Goal: Information Seeking & Learning: Learn about a topic

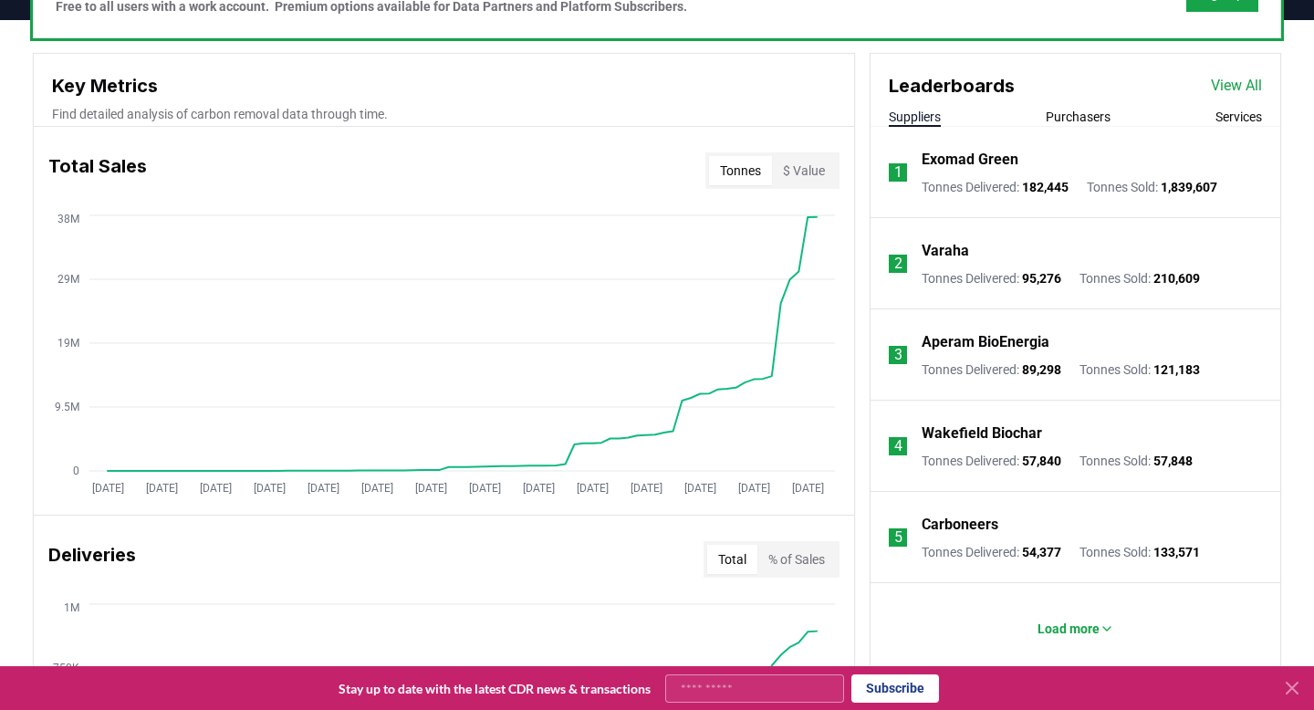
scroll to position [618, 0]
click at [1091, 111] on button "Purchasers" at bounding box center [1078, 116] width 65 height 18
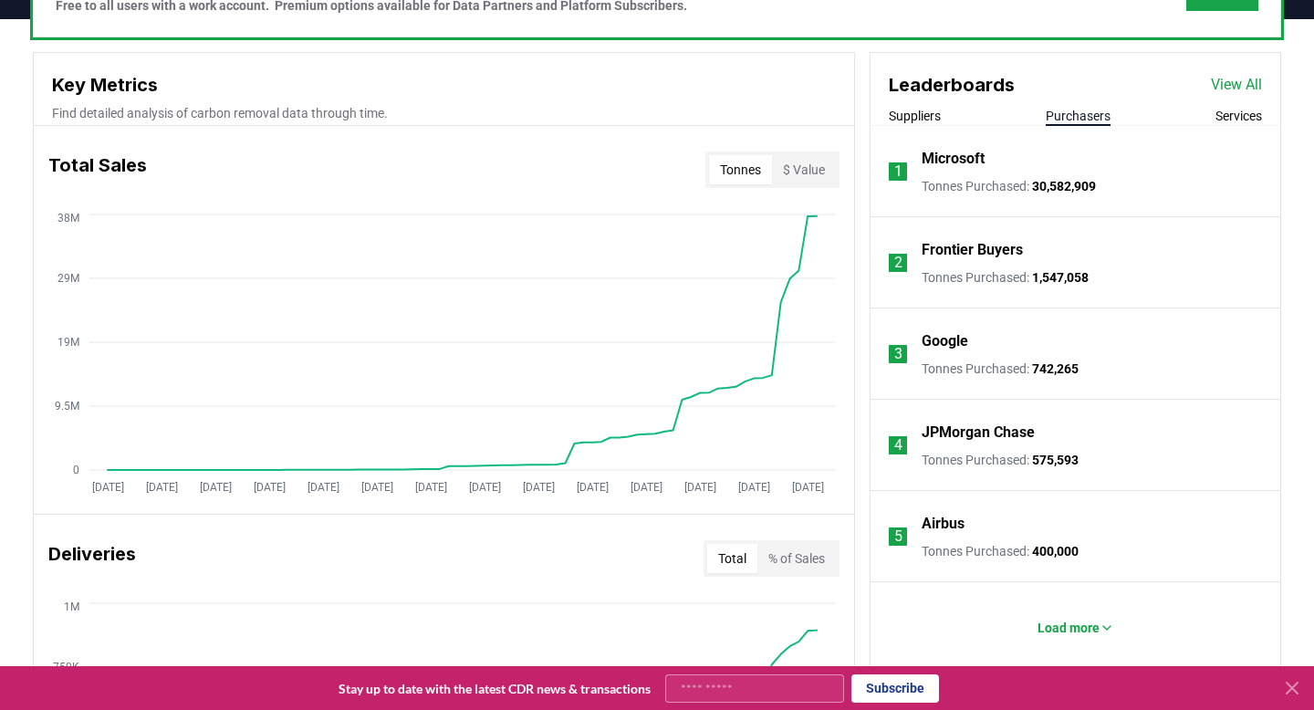
click at [965, 161] on p "Microsoft" at bounding box center [953, 159] width 63 height 22
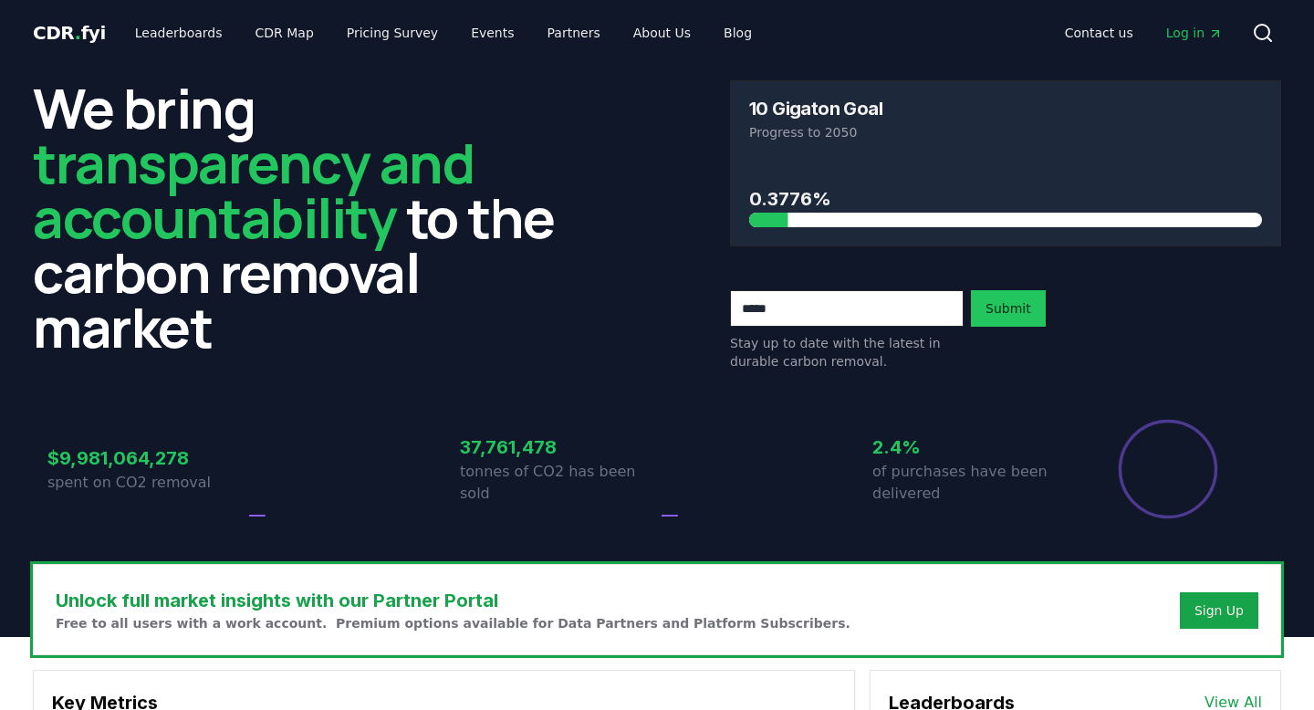
scroll to position [618, 0]
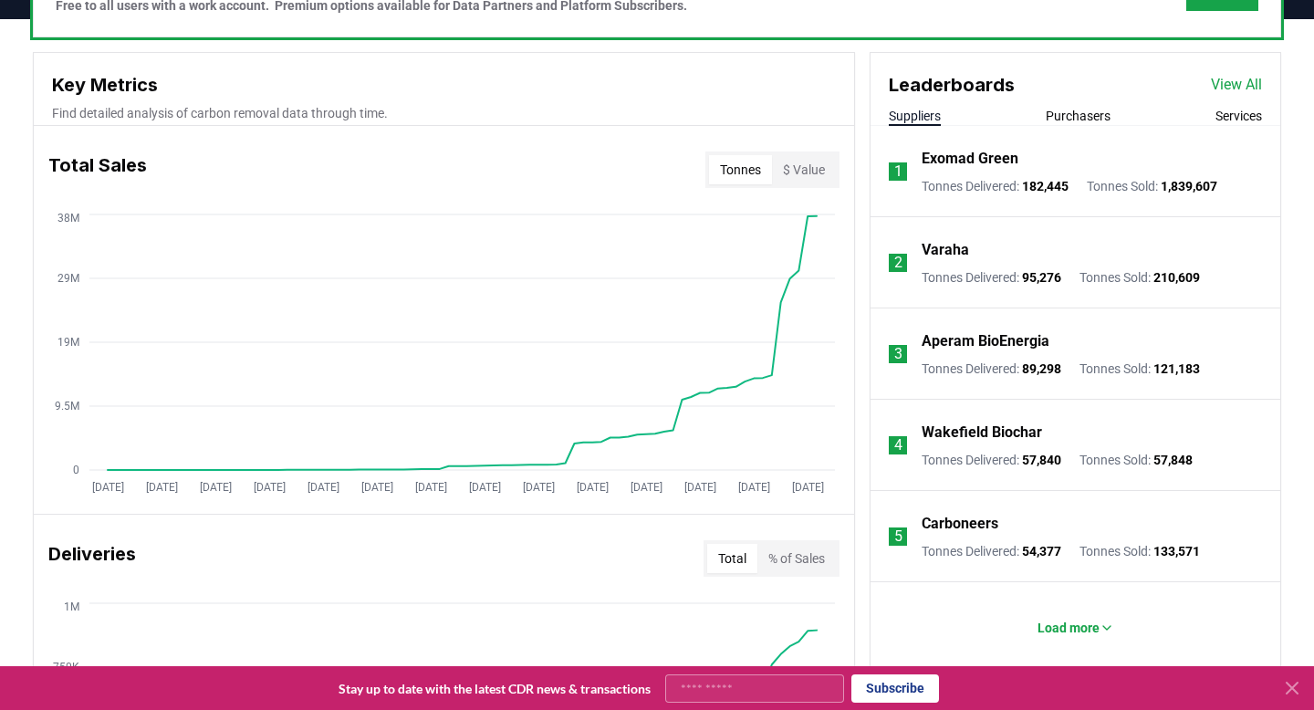
click at [1215, 113] on button "Services" at bounding box center [1238, 116] width 47 height 18
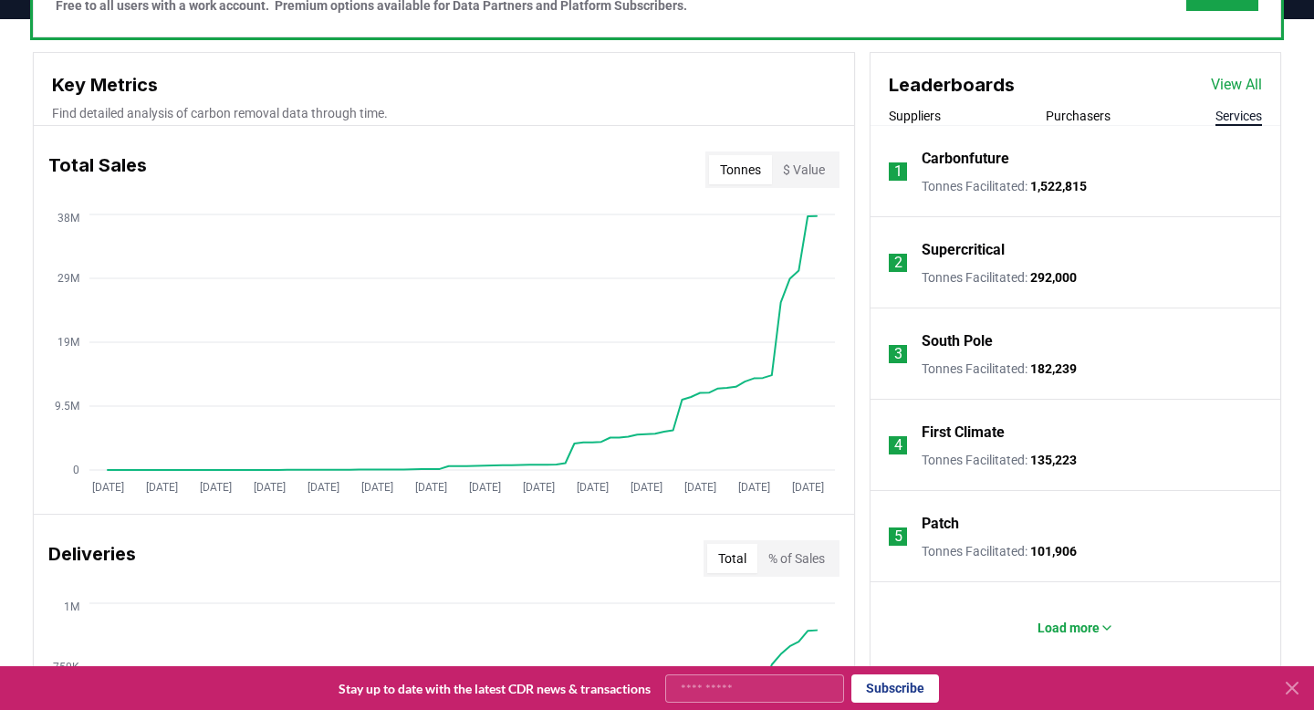
click at [1074, 120] on button "Purchasers" at bounding box center [1078, 116] width 65 height 18
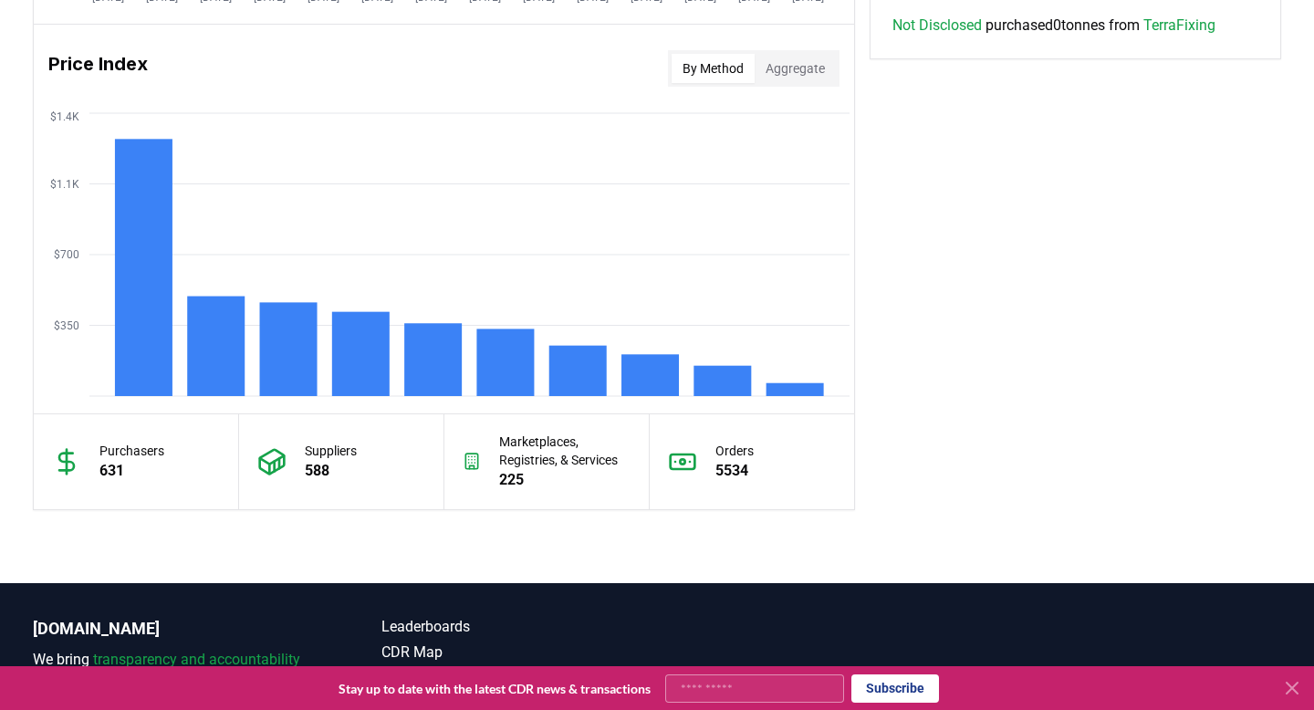
scroll to position [1474, 0]
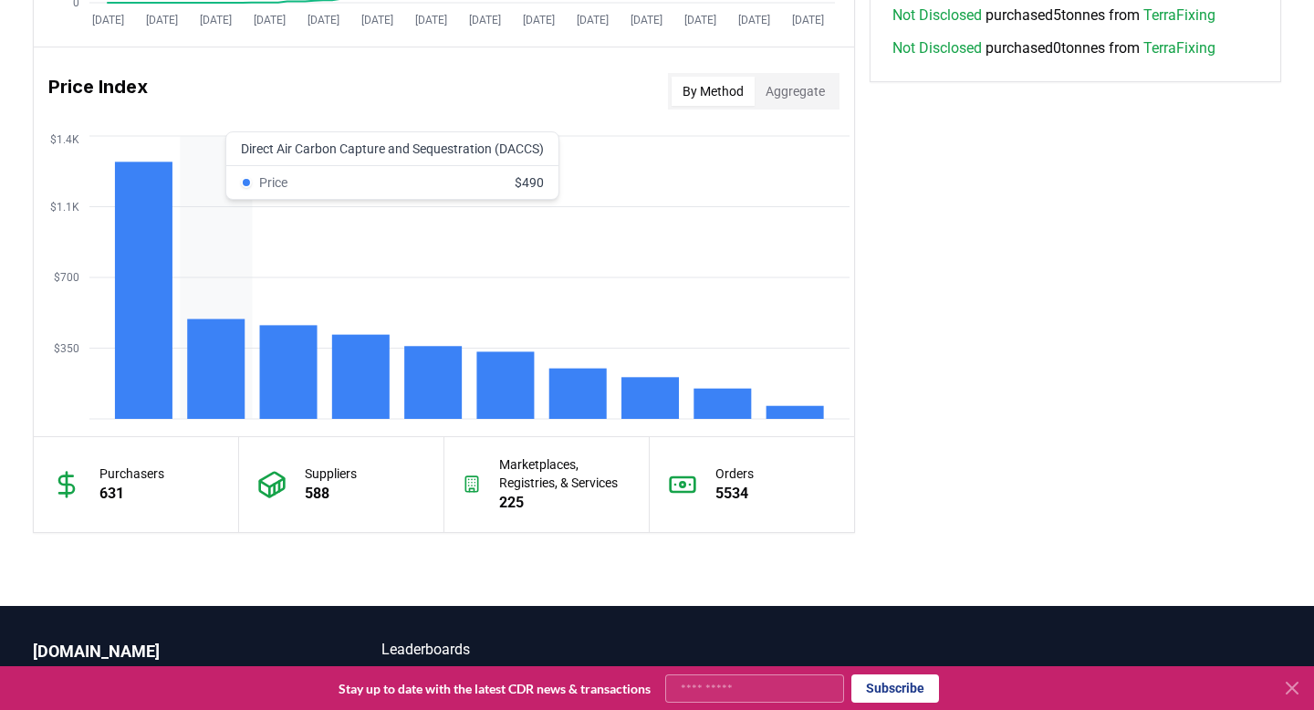
click at [191, 326] on rect at bounding box center [215, 368] width 57 height 99
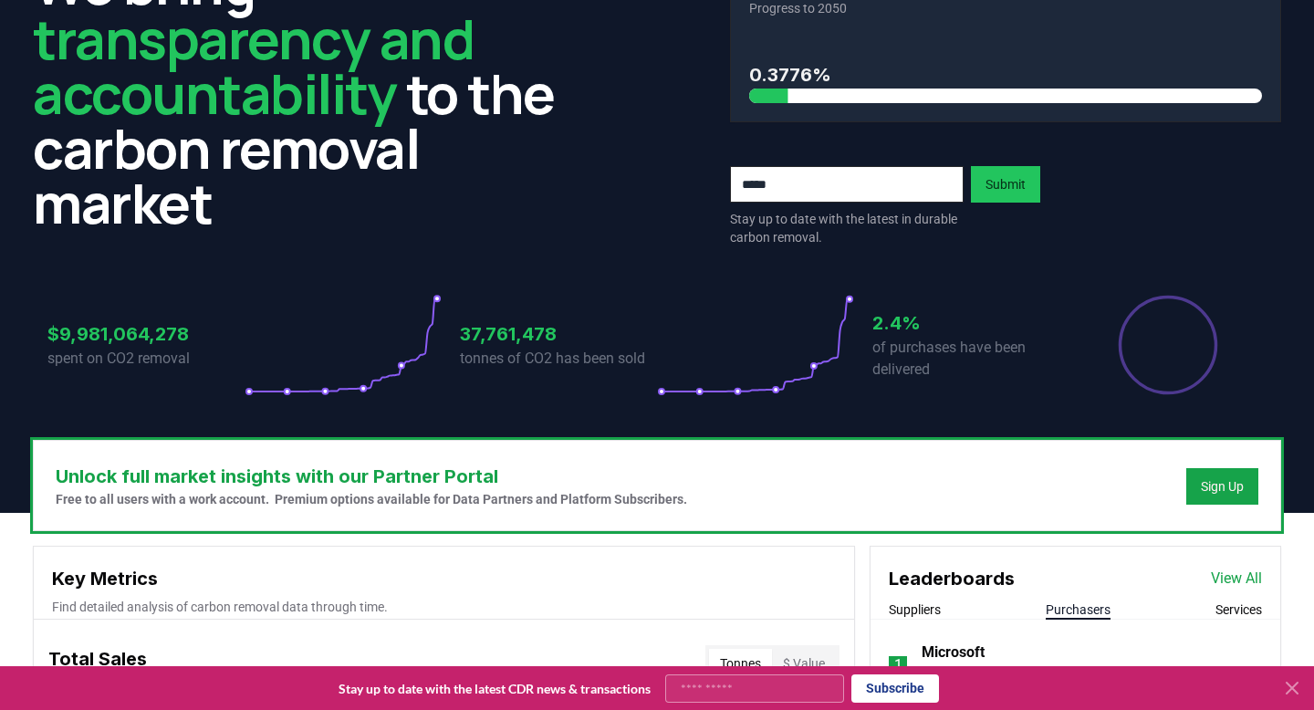
scroll to position [0, 0]
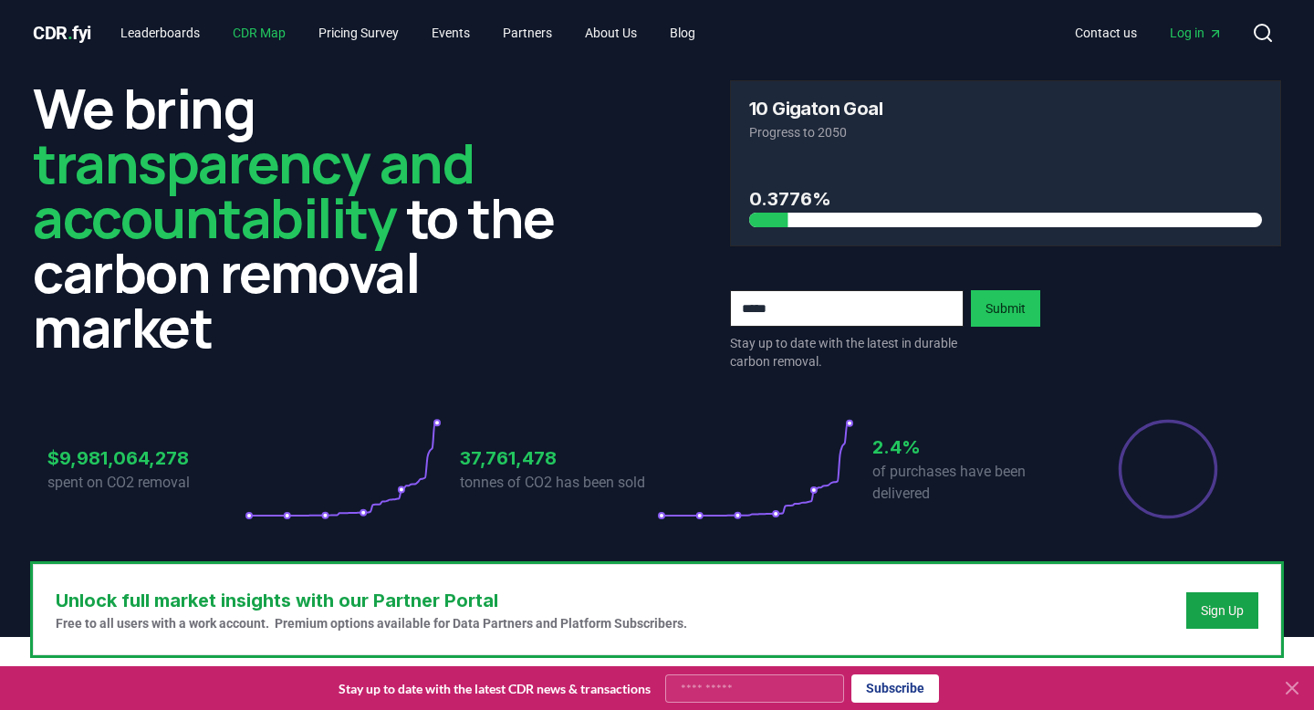
click at [270, 29] on link "CDR Map" at bounding box center [259, 32] width 82 height 33
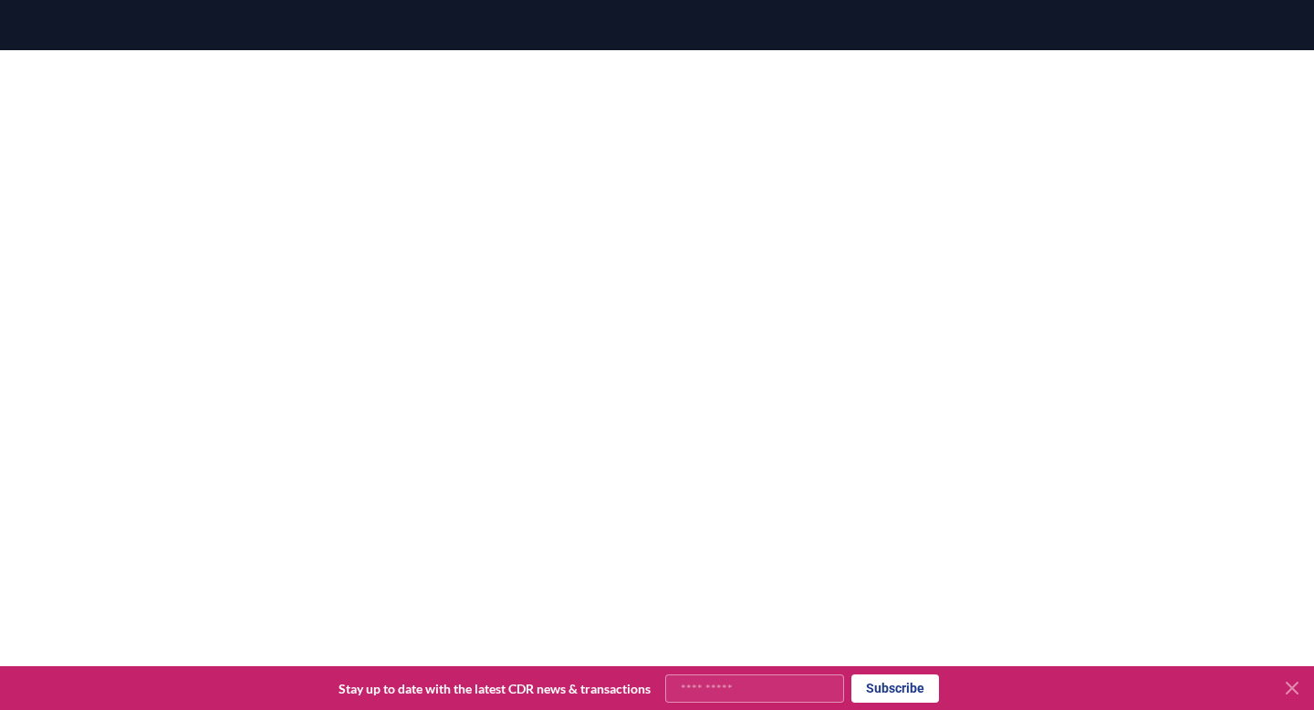
scroll to position [222, 0]
